Goal: Information Seeking & Learning: Find specific fact

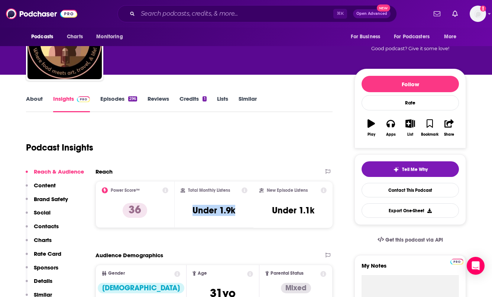
scroll to position [15, 0]
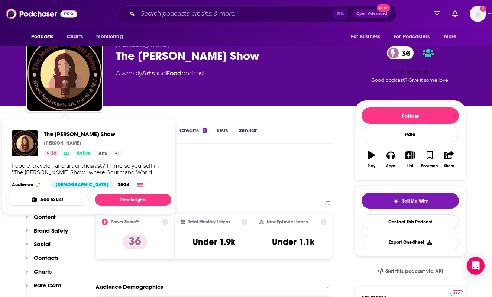
click at [197, 169] on div "Podcast Insights" at bounding box center [176, 175] width 301 height 38
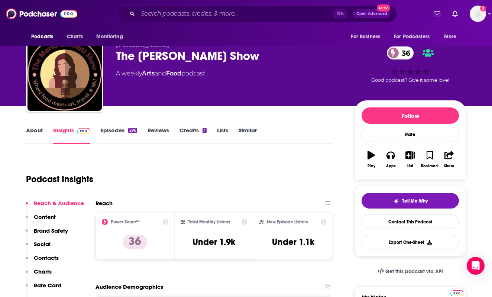
click at [128, 136] on link "Episodes 296" at bounding box center [118, 135] width 37 height 17
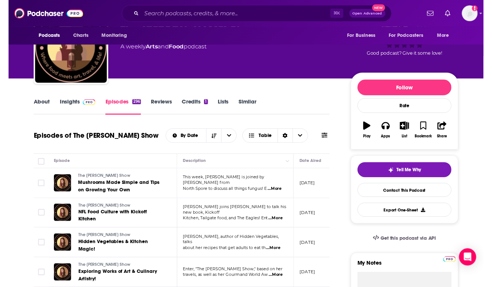
scroll to position [42, 0]
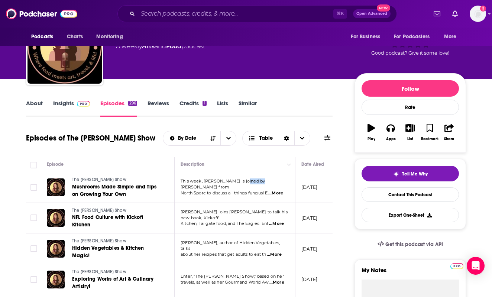
drag, startPoint x: 242, startPoint y: 183, endPoint x: 256, endPoint y: 186, distance: 13.9
click at [256, 186] on span "This week, [PERSON_NAME] is joined by [PERSON_NAME] from" at bounding box center [223, 184] width 84 height 11
click at [244, 221] on span "Kitchen, Tailgate food, and The Eagles! Ent" at bounding box center [225, 223] width 88 height 5
drag, startPoint x: 181, startPoint y: 215, endPoint x: 202, endPoint y: 216, distance: 20.9
click at [202, 216] on span "[PERSON_NAME] joins [PERSON_NAME] to talk his new book, Kickoff" at bounding box center [234, 214] width 107 height 11
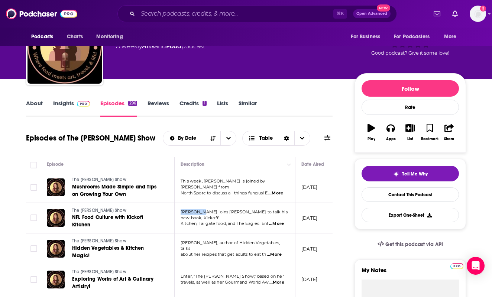
copy span "[PERSON_NAME]"
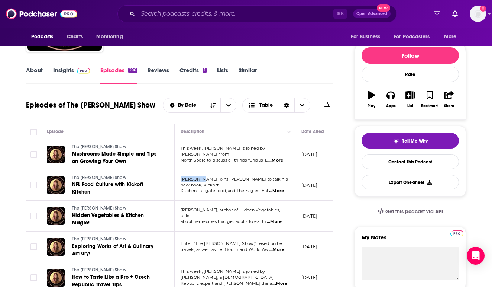
scroll to position [78, 0]
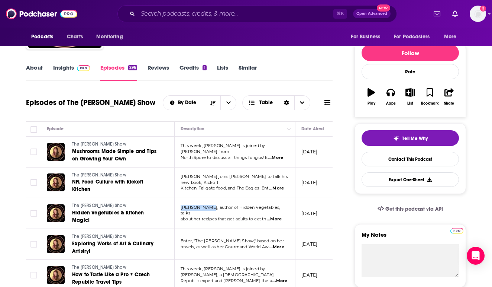
drag, startPoint x: 181, startPoint y: 210, endPoint x: 210, endPoint y: 211, distance: 29.4
click at [210, 211] on span "[PERSON_NAME], author of Hidden Vegetables, talks" at bounding box center [230, 210] width 99 height 11
copy span "[PERSON_NAME]"
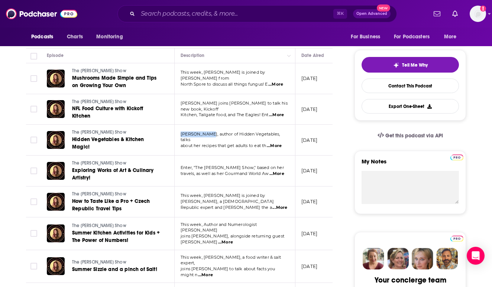
scroll to position [154, 0]
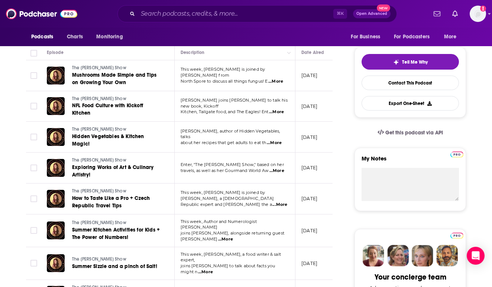
click at [233, 236] on span "...More" at bounding box center [225, 239] width 15 height 6
drag, startPoint x: 259, startPoint y: 225, endPoint x: 281, endPoint y: 226, distance: 21.9
click at [257, 226] on span "This week, Author and Numerologist [PERSON_NAME]" at bounding box center [219, 224] width 76 height 11
copy span "[PERSON_NAME]"
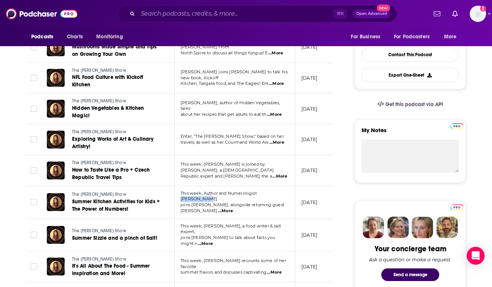
scroll to position [189, 0]
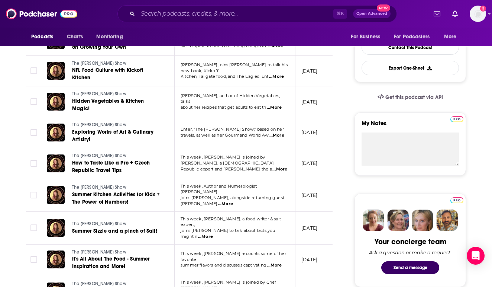
click at [205, 218] on span "This week, [PERSON_NAME], a food writer & salt expert," at bounding box center [231, 221] width 100 height 11
drag, startPoint x: 204, startPoint y: 218, endPoint x: 231, endPoint y: 218, distance: 26.4
click at [231, 218] on span "This week, [PERSON_NAME], a food writer & salt expert," at bounding box center [231, 221] width 100 height 11
copy span "[PERSON_NAME]"
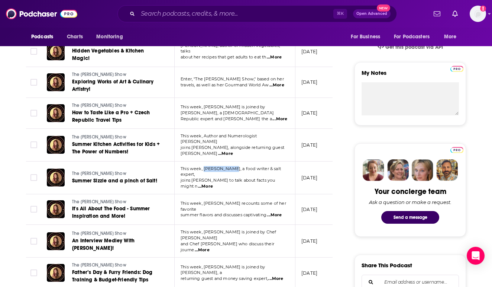
scroll to position [245, 0]
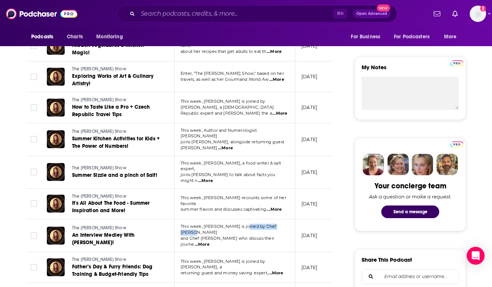
drag, startPoint x: 241, startPoint y: 222, endPoint x: 283, endPoint y: 223, distance: 41.7
click at [283, 224] on p "This week, [PERSON_NAME] is joined by Chef [PERSON_NAME]" at bounding box center [235, 230] width 108 height 12
copy span "Chef [PERSON_NAME]"
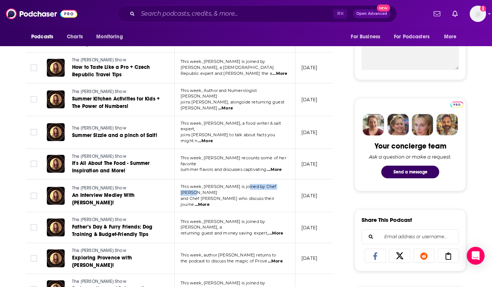
scroll to position [285, 0]
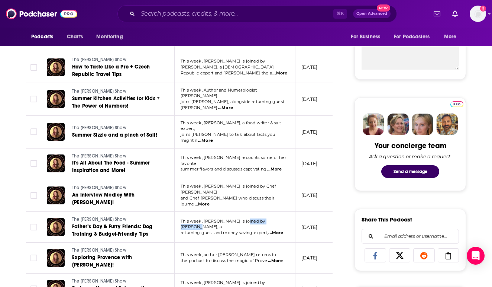
drag, startPoint x: 241, startPoint y: 212, endPoint x: 277, endPoint y: 212, distance: 35.7
click at [265, 218] on span "This week, [PERSON_NAME] is joined by [PERSON_NAME], a" at bounding box center [223, 223] width 84 height 11
copy span "[PERSON_NAME]"
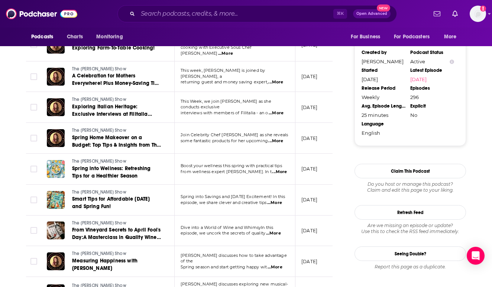
scroll to position [671, 0]
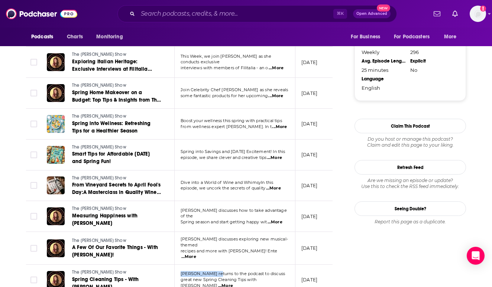
drag, startPoint x: 179, startPoint y: 246, endPoint x: 217, endPoint y: 244, distance: 38.7
click at [217, 264] on td "[PERSON_NAME] returns to the podcast to discuss great new Spring Cleaning Tips …" at bounding box center [235, 279] width 121 height 31
copy span "[PERSON_NAME]"
